Goal: Find specific page/section: Find specific page/section

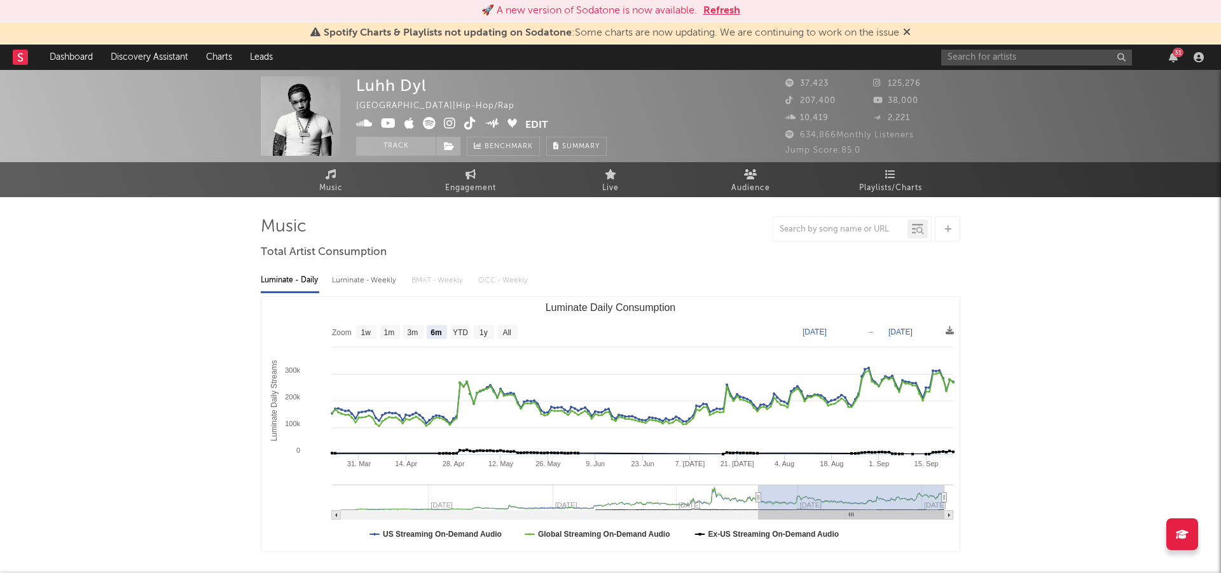
select select "6m"
click at [1000, 63] on input "text" at bounding box center [1036, 58] width 191 height 16
type input "[PERSON_NAME]"
click at [1011, 86] on div "[PERSON_NAME]" at bounding box center [1056, 82] width 140 height 15
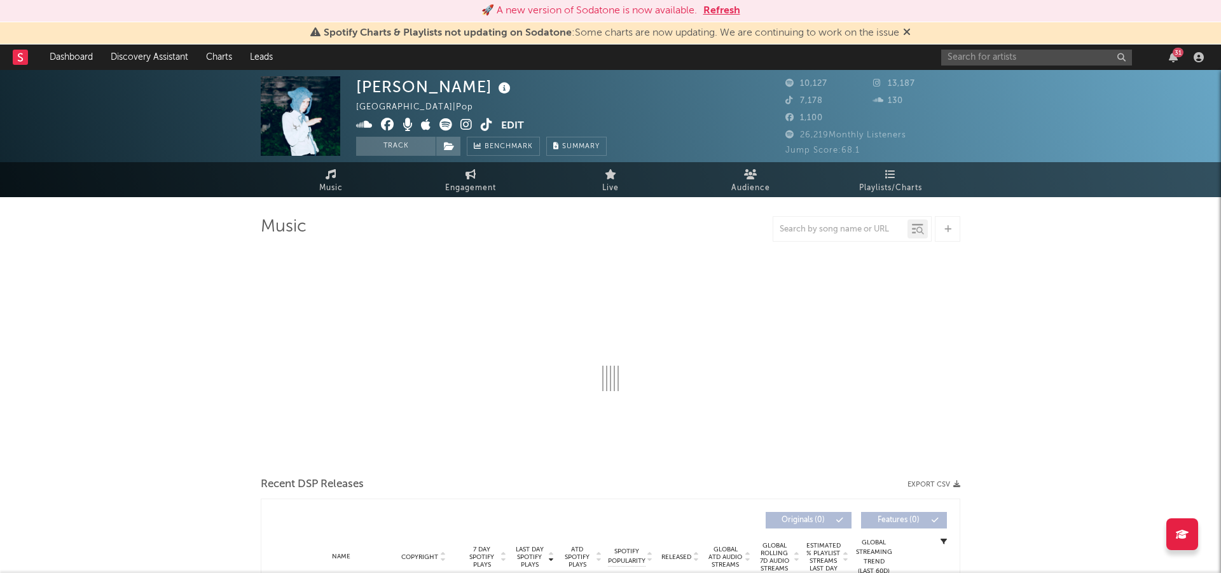
select select "6m"
